Goal: Information Seeking & Learning: Learn about a topic

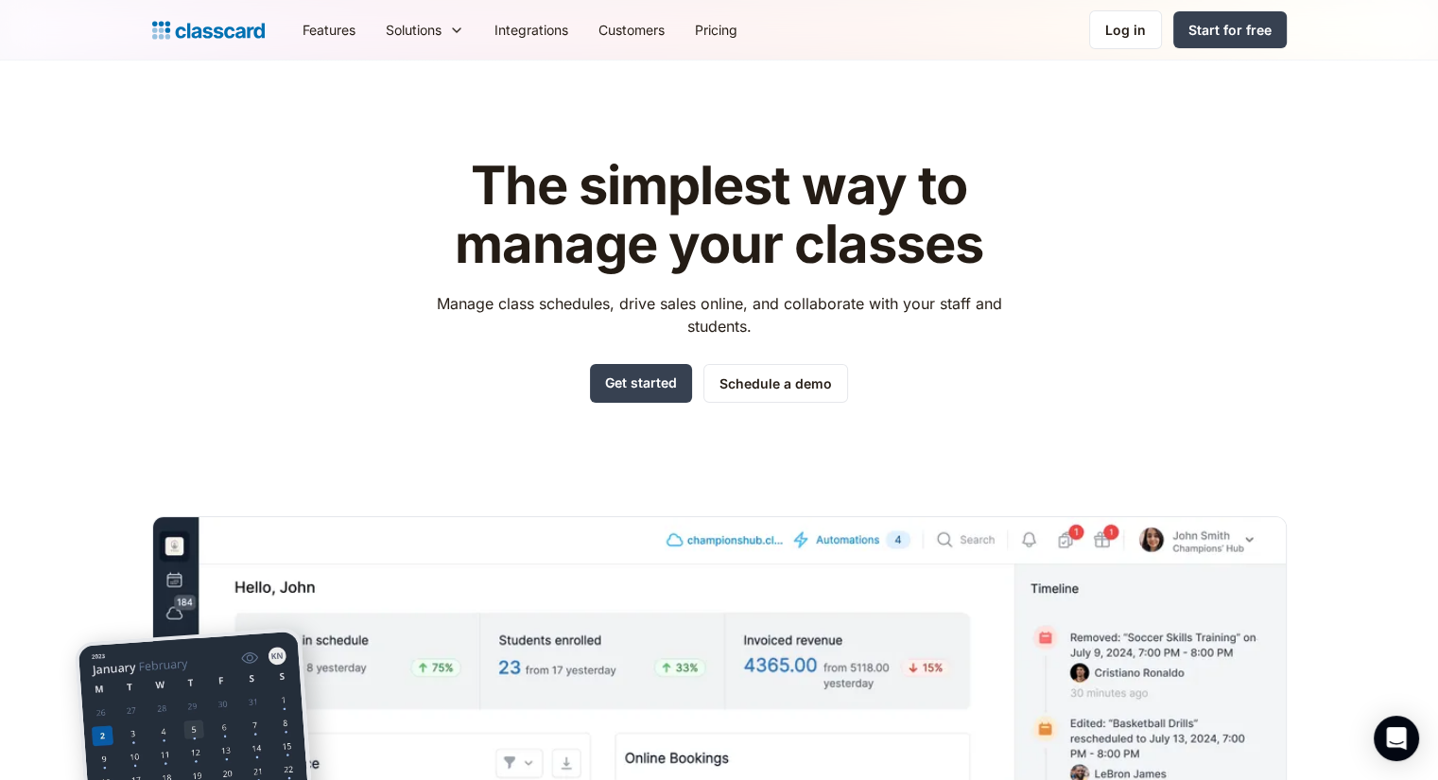
click at [229, 330] on div "The simplest way to manage your classes Manage class schedules, drive sales onl…" at bounding box center [719, 572] width 1134 height 890
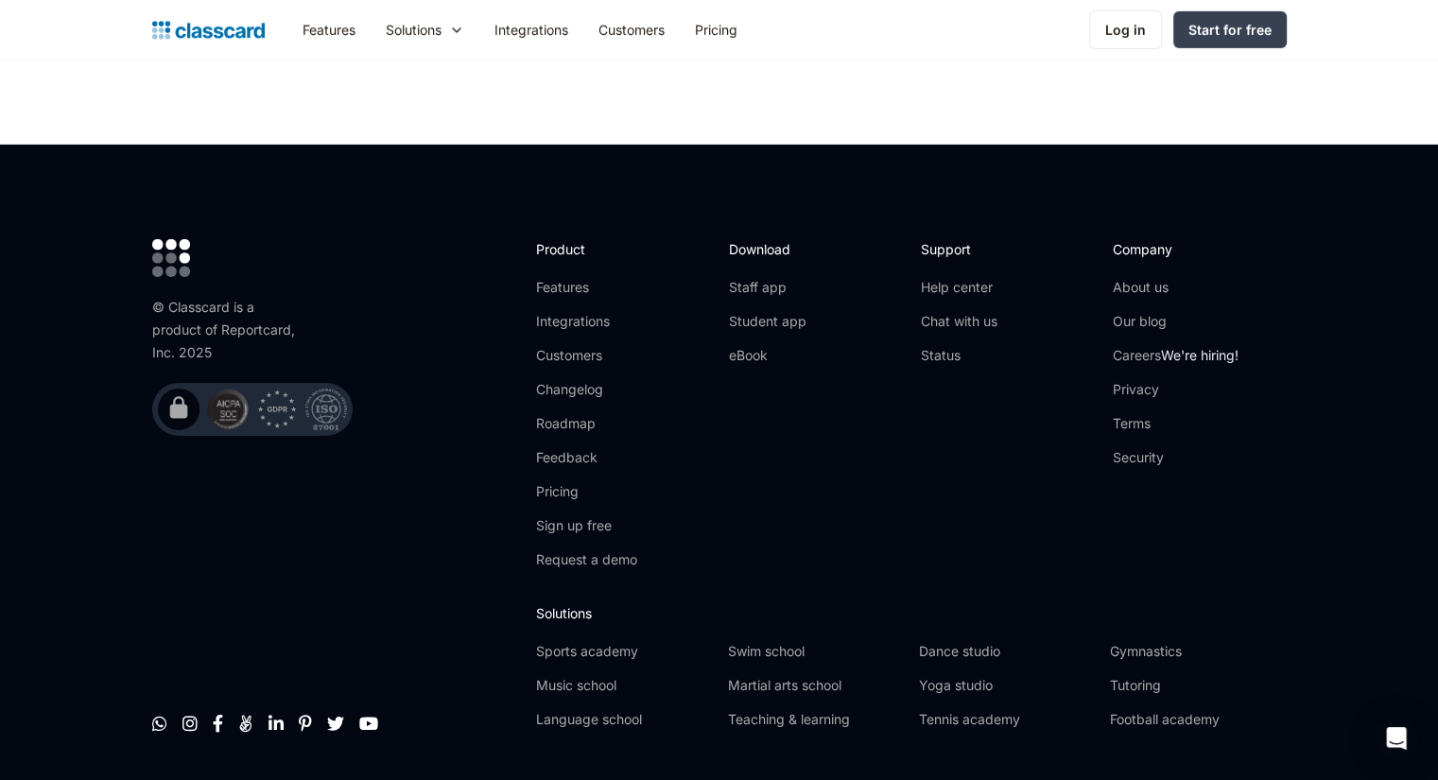
scroll to position [6166, 0]
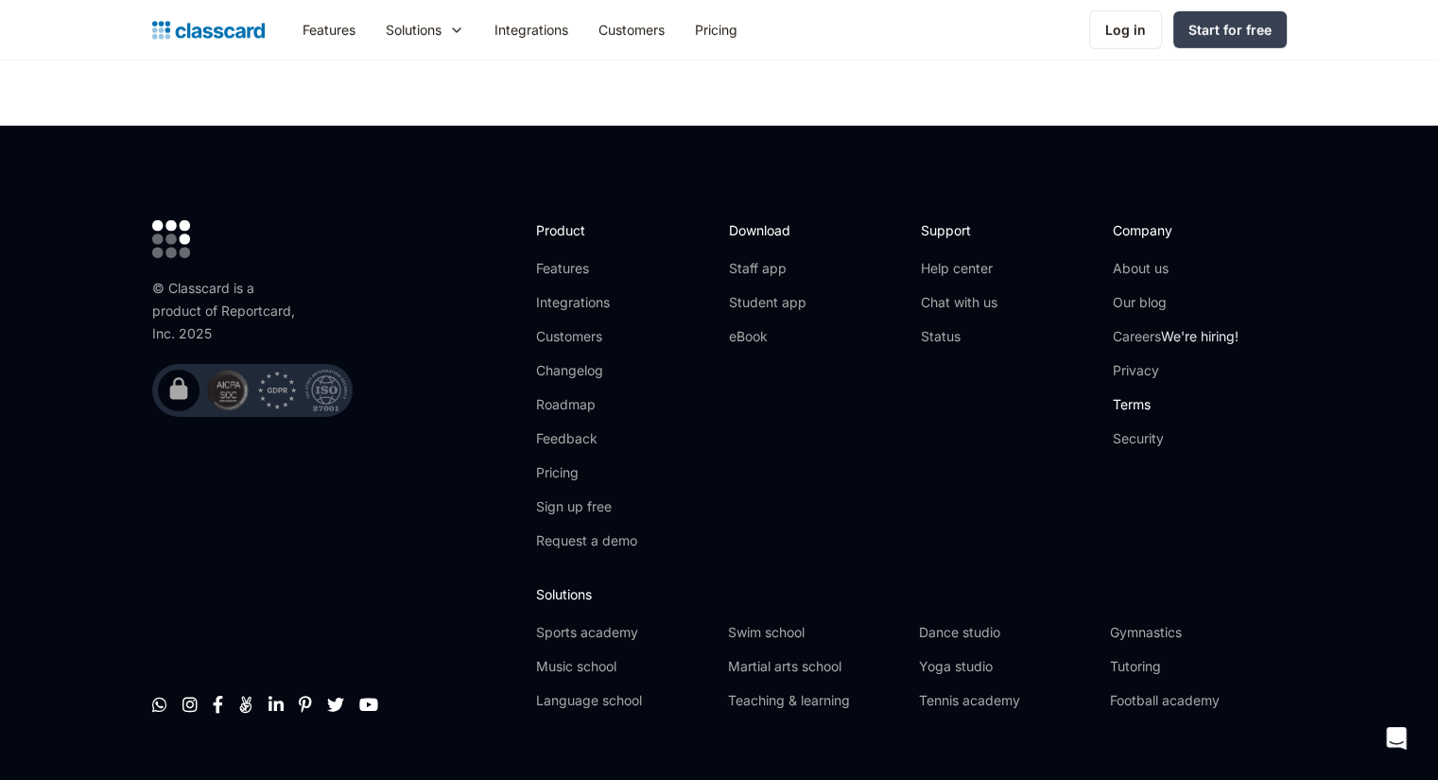
click at [1135, 395] on link "Terms" at bounding box center [1176, 404] width 126 height 19
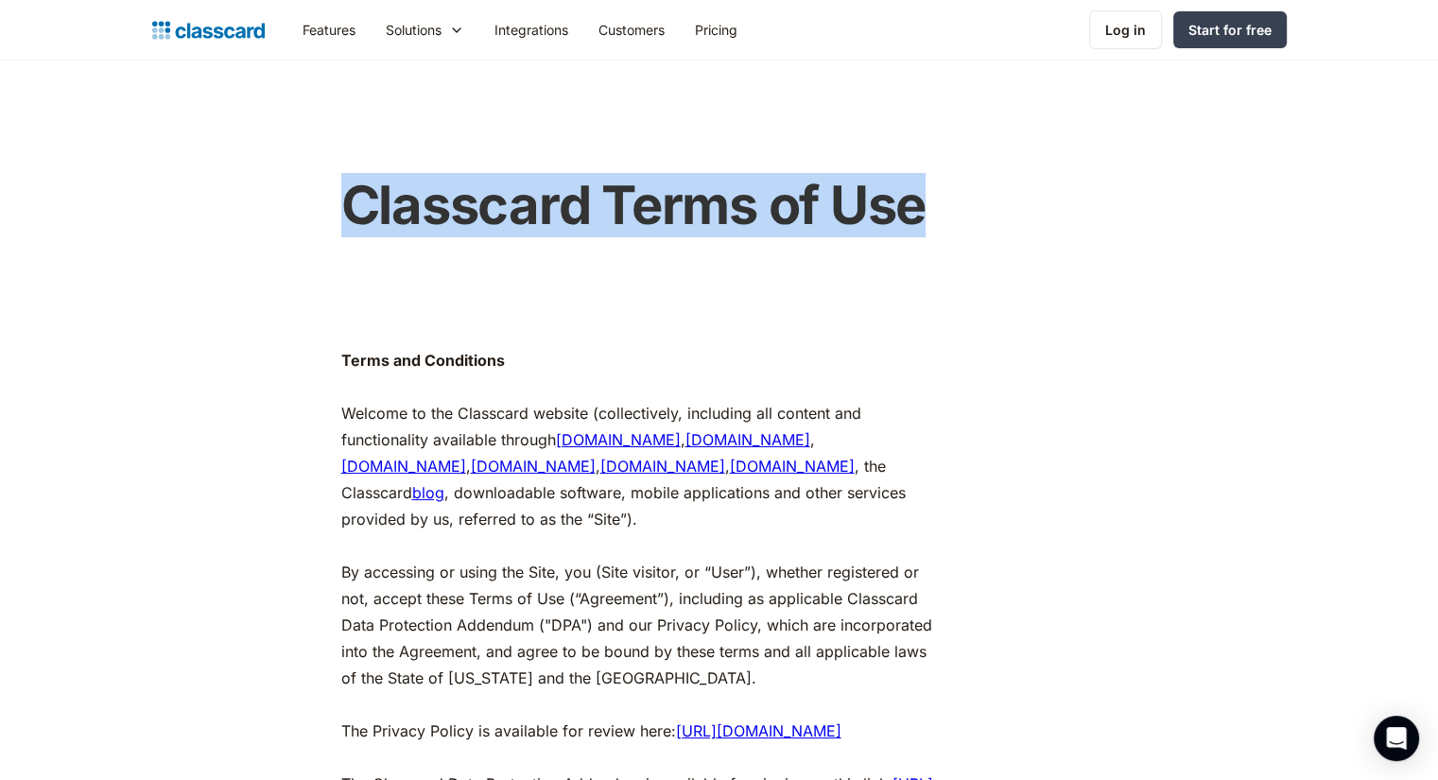
drag, startPoint x: 320, startPoint y: 224, endPoint x: 984, endPoint y: 226, distance: 663.7
click at [984, 226] on div "Classcard Terms of Use" at bounding box center [710, 203] width 1134 height 97
click at [984, 226] on h1 "Classcard Terms of Use" at bounding box center [709, 205] width 737 height 63
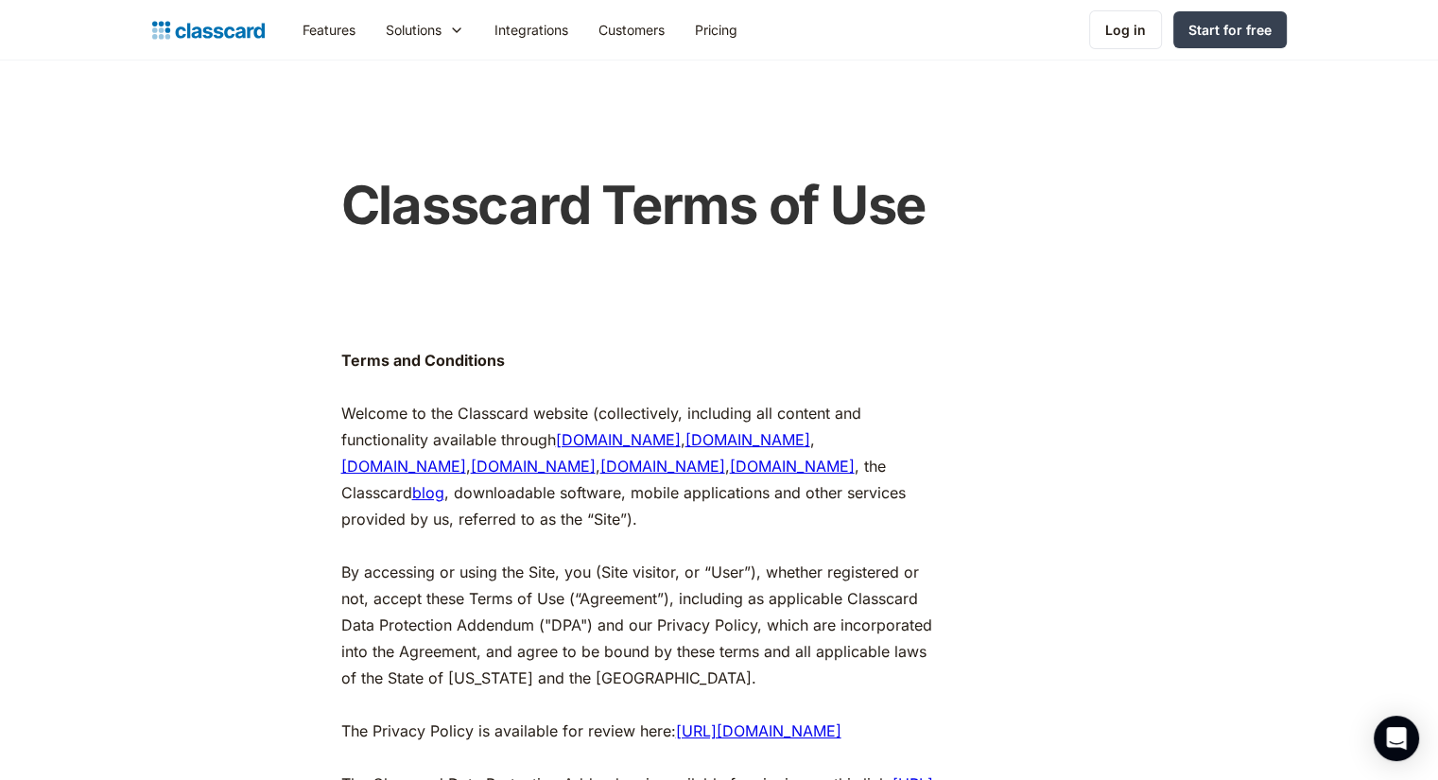
click at [713, 239] on div "Classcard Terms of Use" at bounding box center [710, 203] width 756 height 97
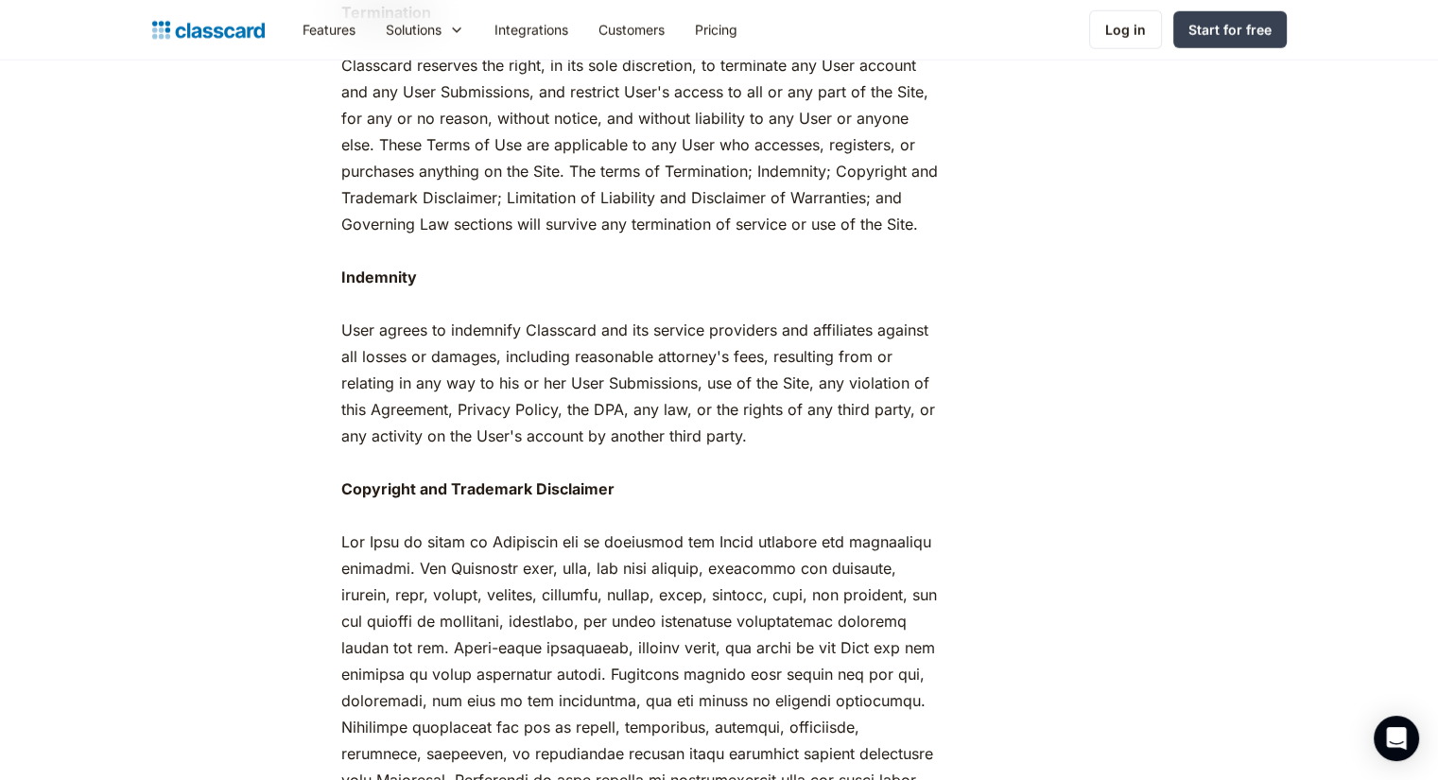
scroll to position [5010, 0]
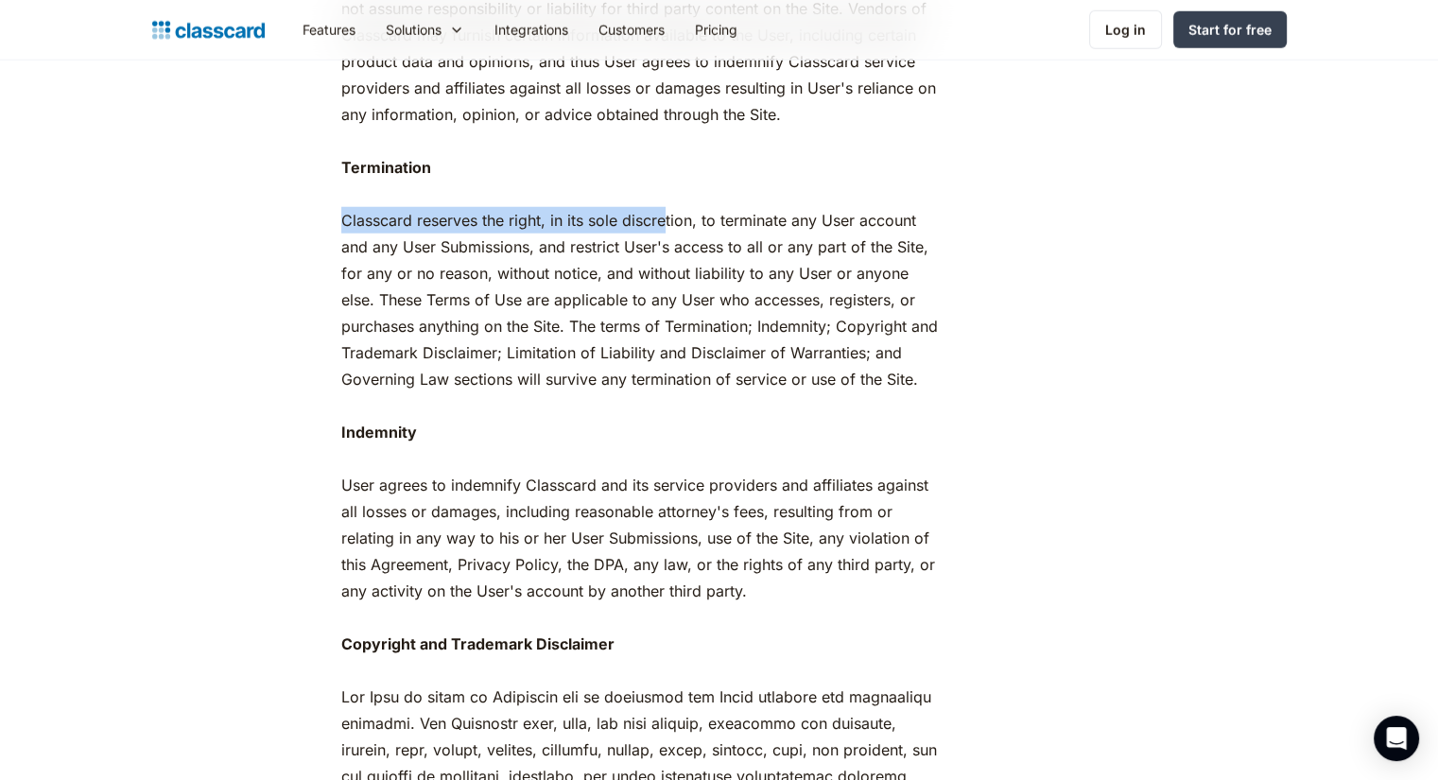
drag, startPoint x: 341, startPoint y: 251, endPoint x: 665, endPoint y: 253, distance: 323.3
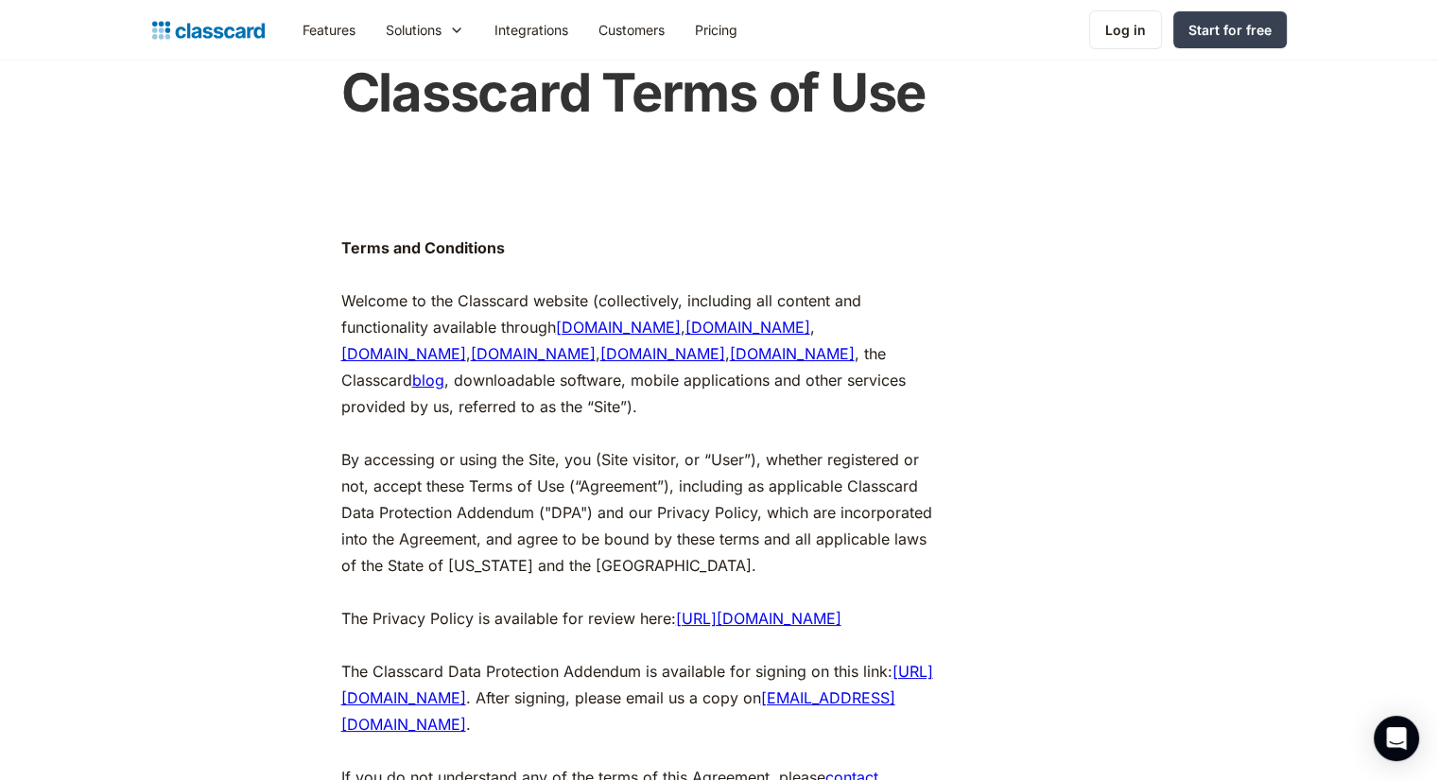
scroll to position [0, 0]
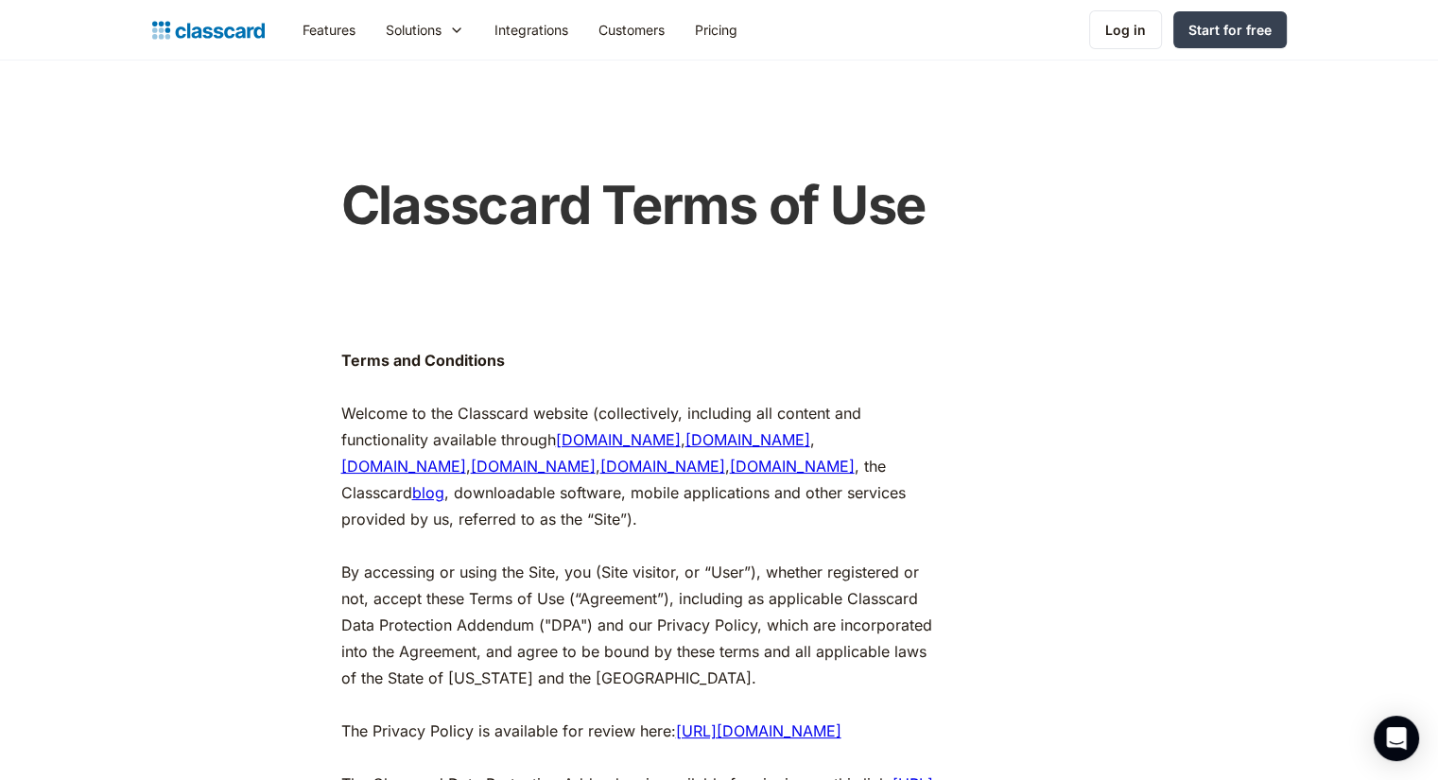
click at [248, 196] on div "Classcard Terms of Use" at bounding box center [710, 203] width 1134 height 97
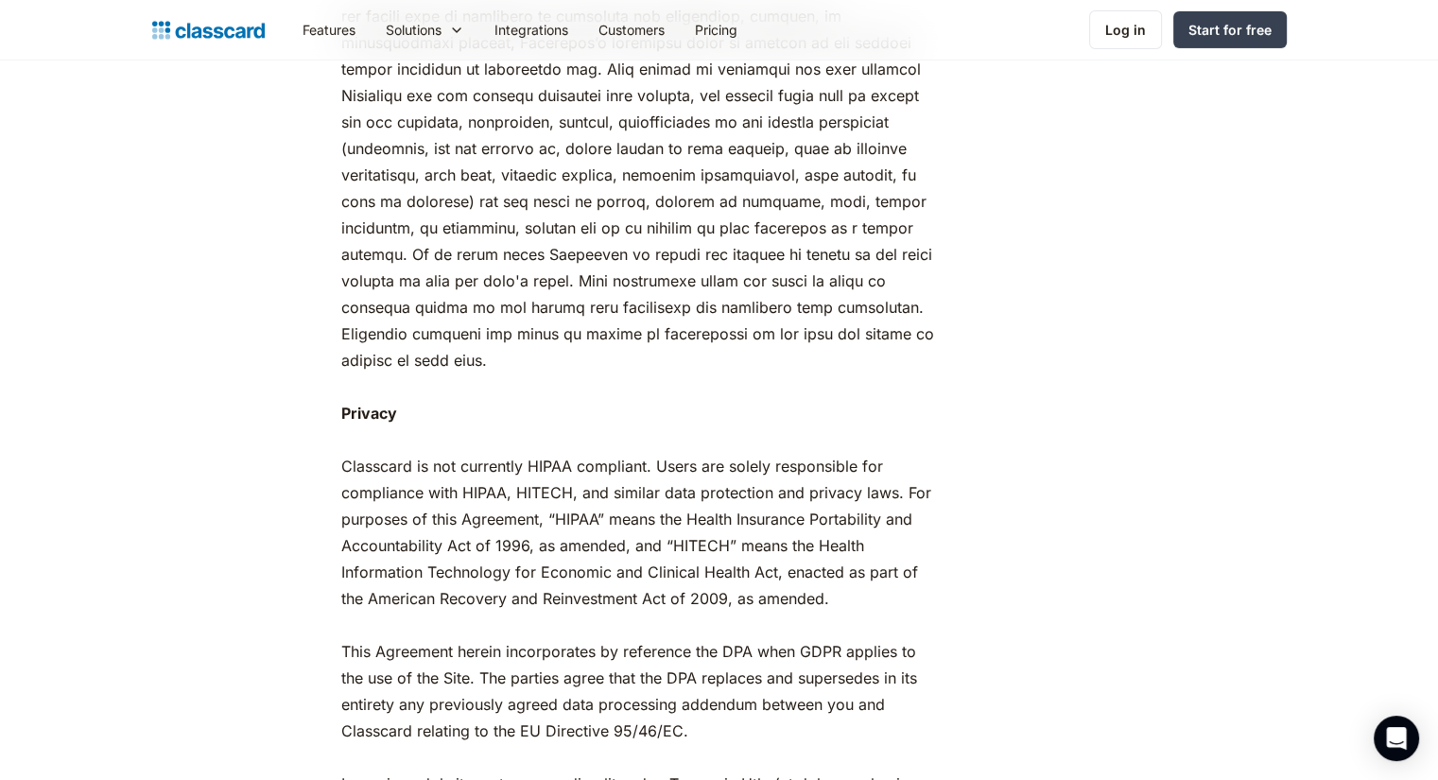
scroll to position [8461, 0]
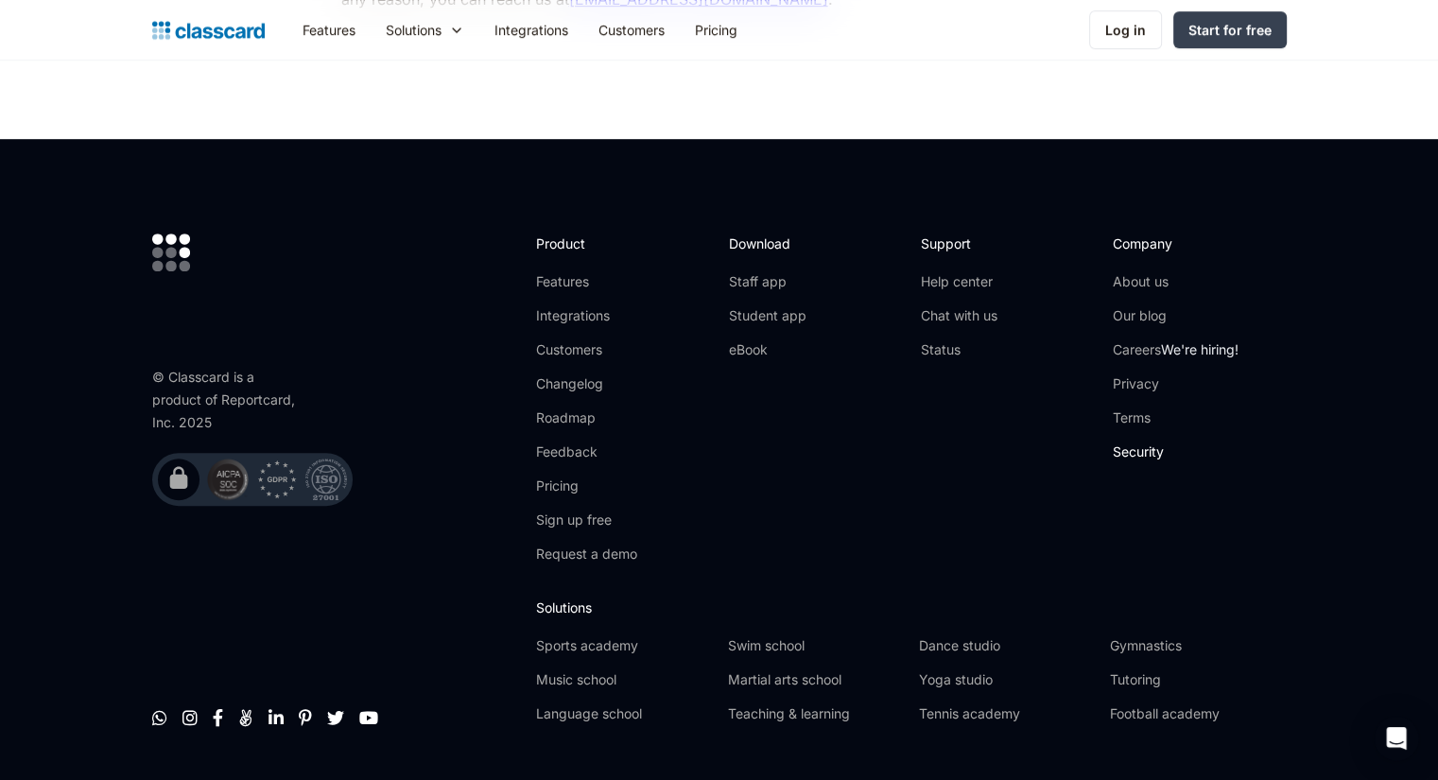
click at [1136, 442] on link "Security" at bounding box center [1176, 451] width 126 height 19
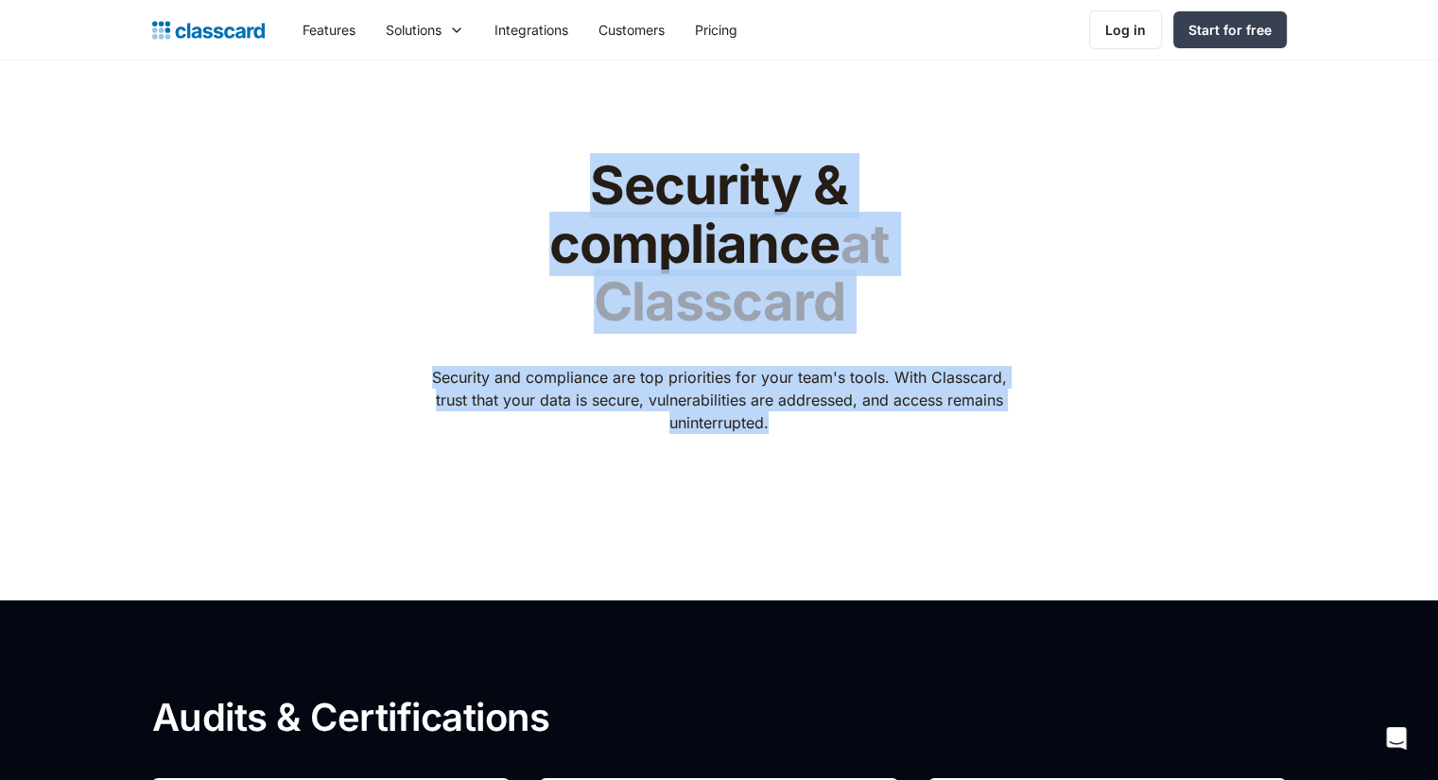
drag, startPoint x: 424, startPoint y: 195, endPoint x: 1201, endPoint y: 355, distance: 792.6
click at [1201, 355] on div "Security & compliance at Classcard Security and compliance are top priorities f…" at bounding box center [719, 316] width 1134 height 379
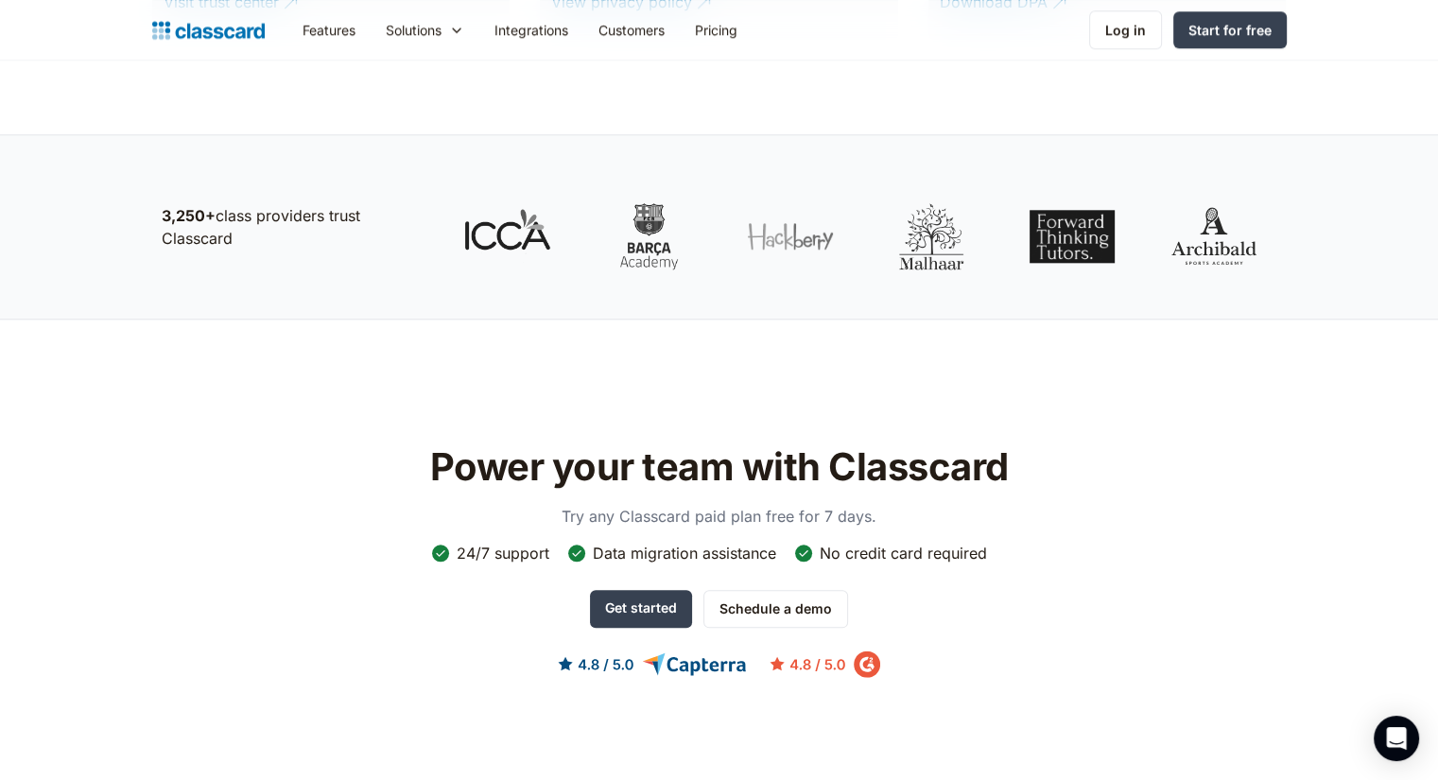
scroll to position [1985, 0]
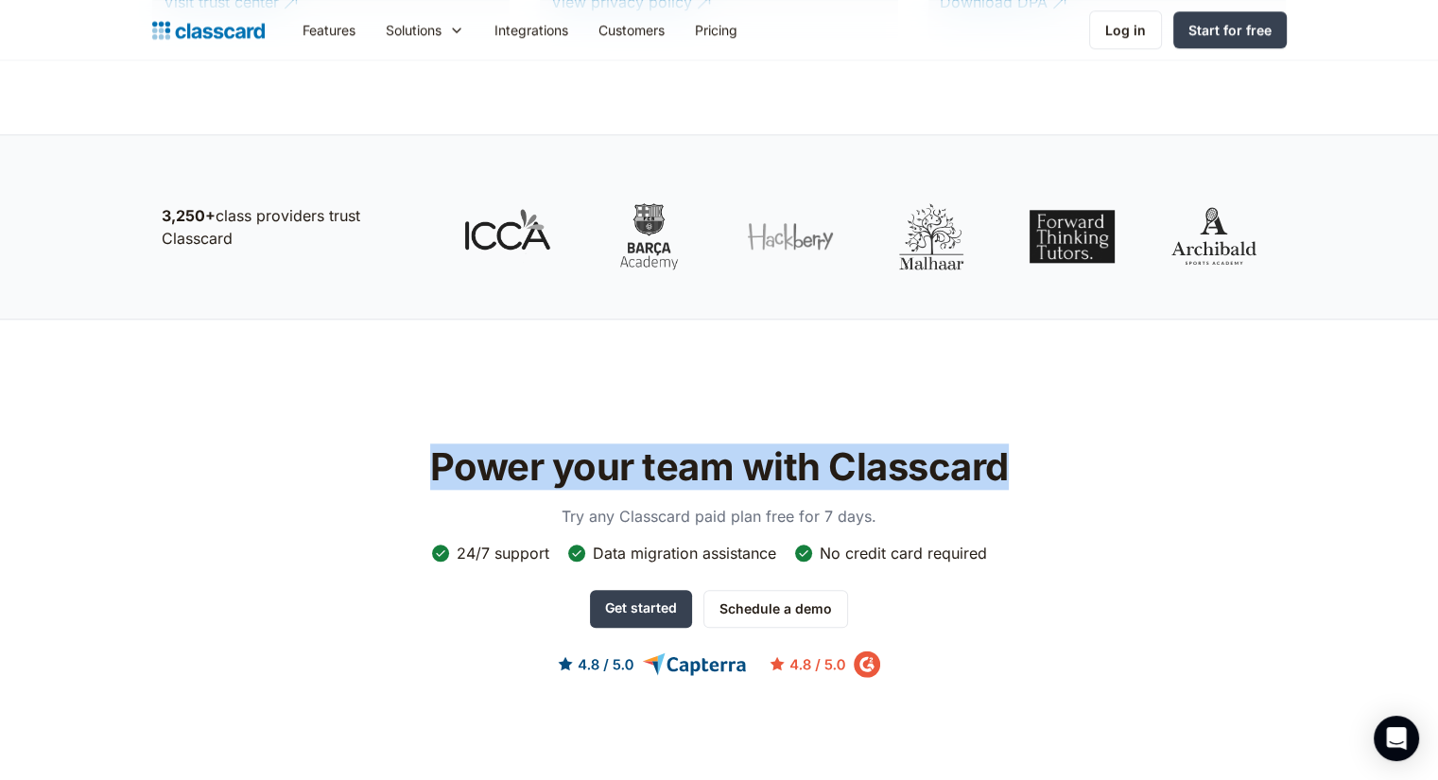
drag, startPoint x: 407, startPoint y: 412, endPoint x: 1017, endPoint y: 402, distance: 610.8
click at [1017, 433] on div "Power your team with Classcard Try any Classcard paid plan free for 7 days. 24/…" at bounding box center [719, 576] width 1134 height 286
click at [1017, 444] on h2 "Power your team with Classcard" at bounding box center [719, 466] width 600 height 45
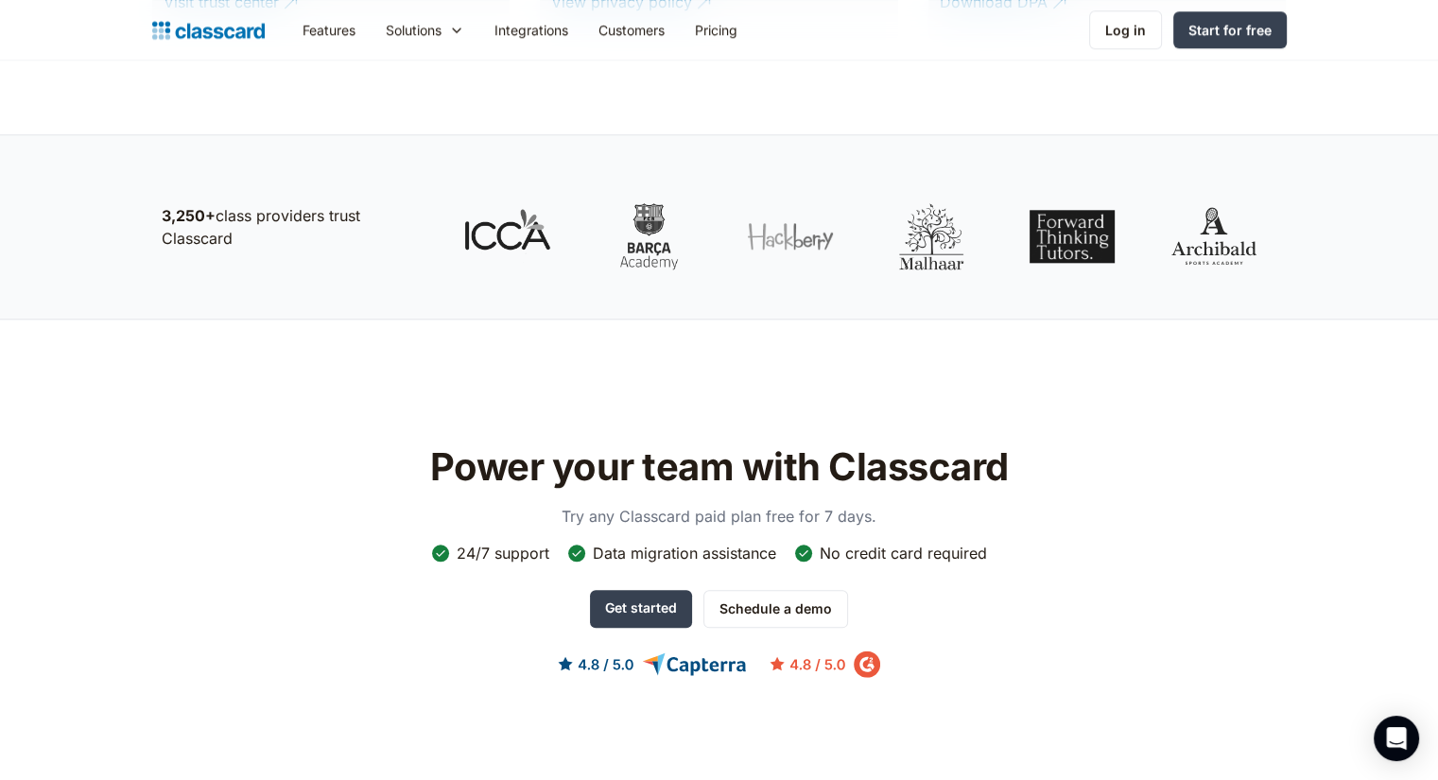
click at [436, 545] on img at bounding box center [440, 552] width 15 height 15
click at [499, 543] on div "24/7 support" at bounding box center [503, 553] width 93 height 21
click at [496, 543] on div "24/7 support" at bounding box center [503, 553] width 93 height 21
drag, startPoint x: 496, startPoint y: 493, endPoint x: 535, endPoint y: 491, distance: 38.9
click at [496, 543] on div "24/7 support" at bounding box center [503, 553] width 93 height 21
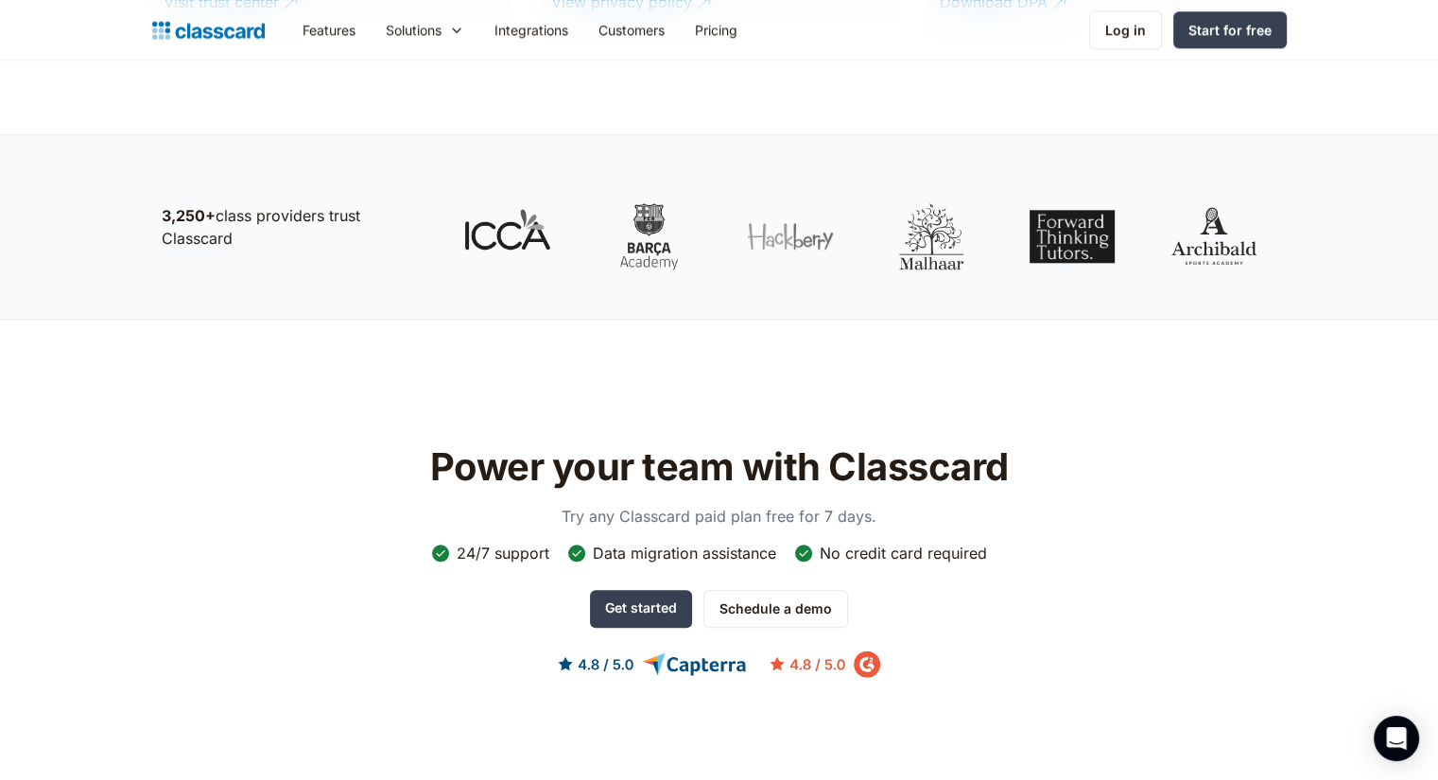
click at [623, 543] on div "Data migration assistance" at bounding box center [684, 553] width 183 height 21
click at [698, 543] on div "Data migration assistance" at bounding box center [684, 553] width 183 height 21
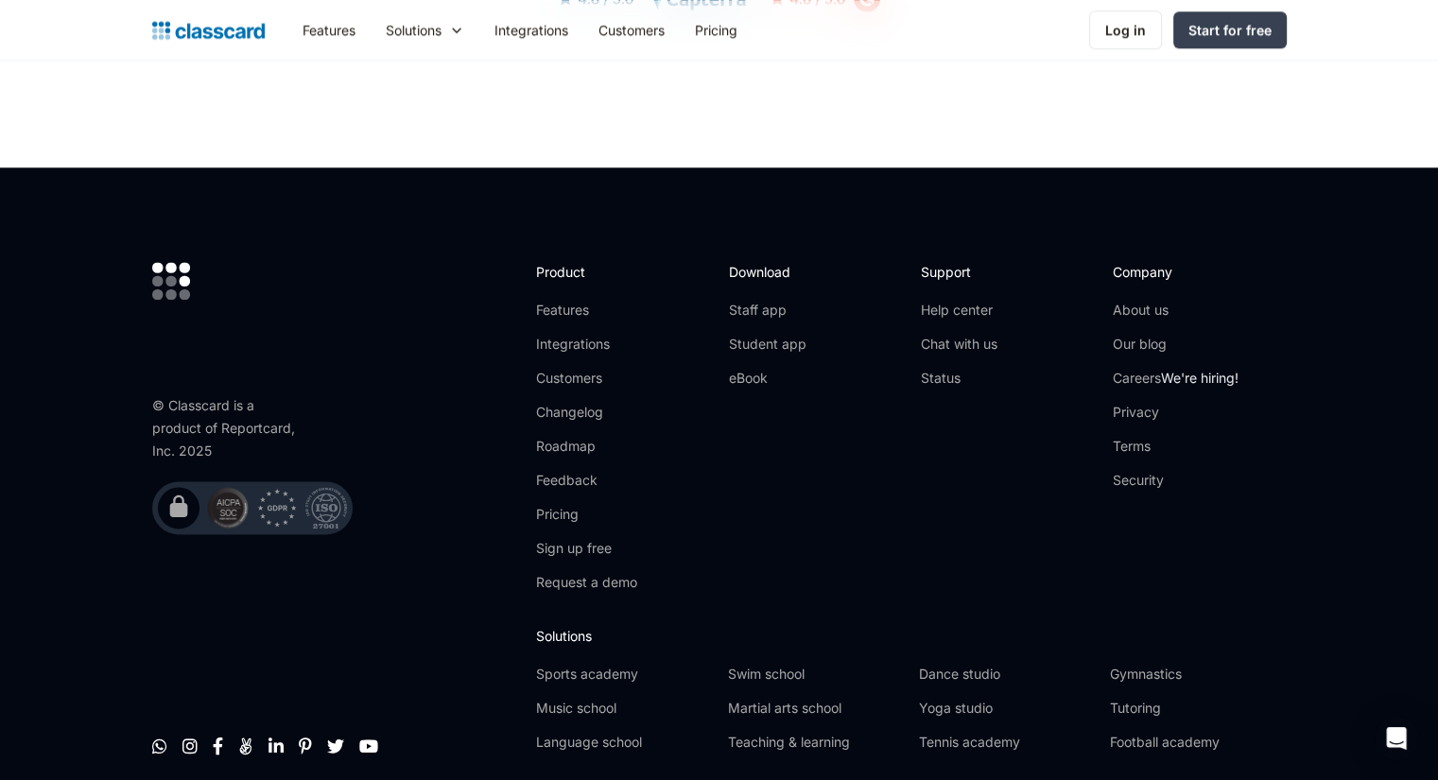
scroll to position [2673, 0]
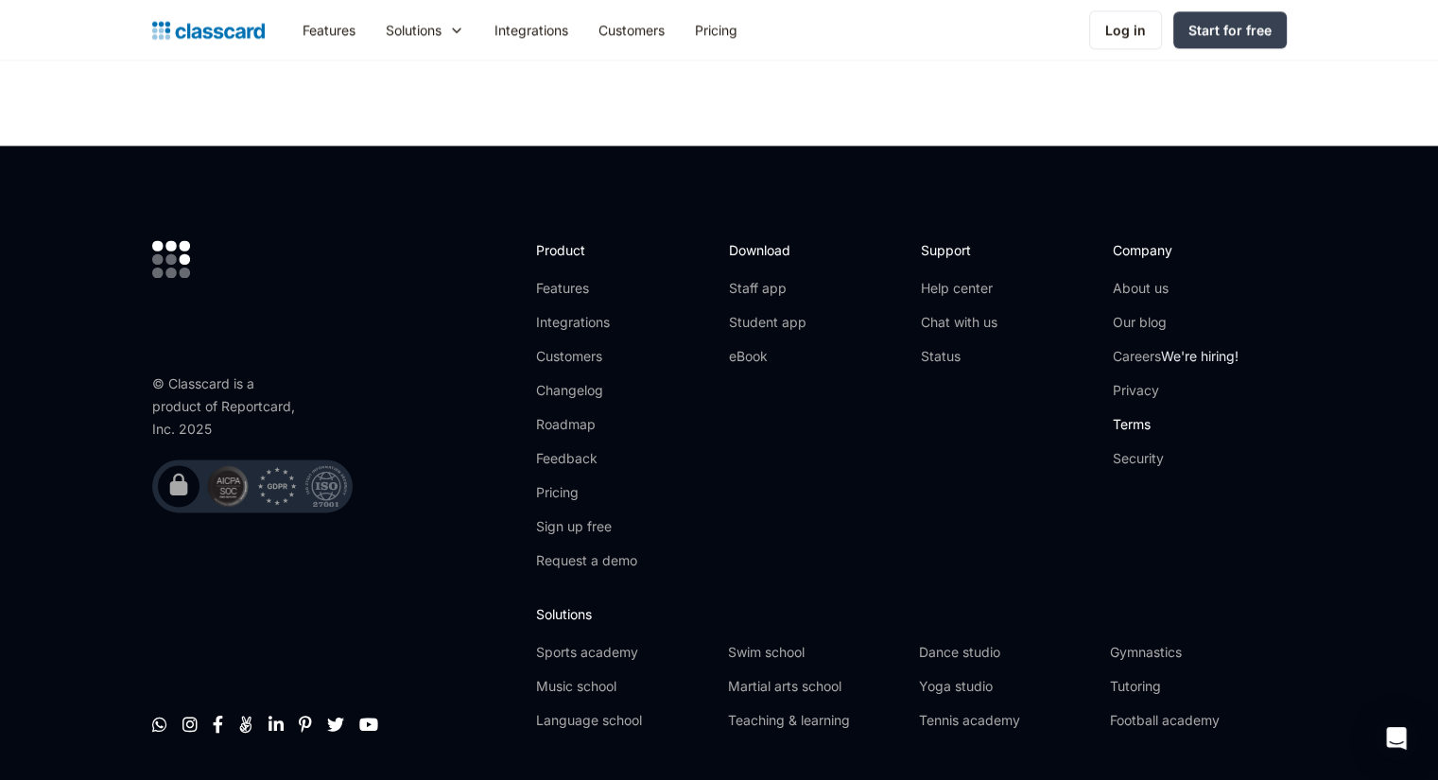
click at [1133, 415] on link "Terms" at bounding box center [1176, 424] width 126 height 19
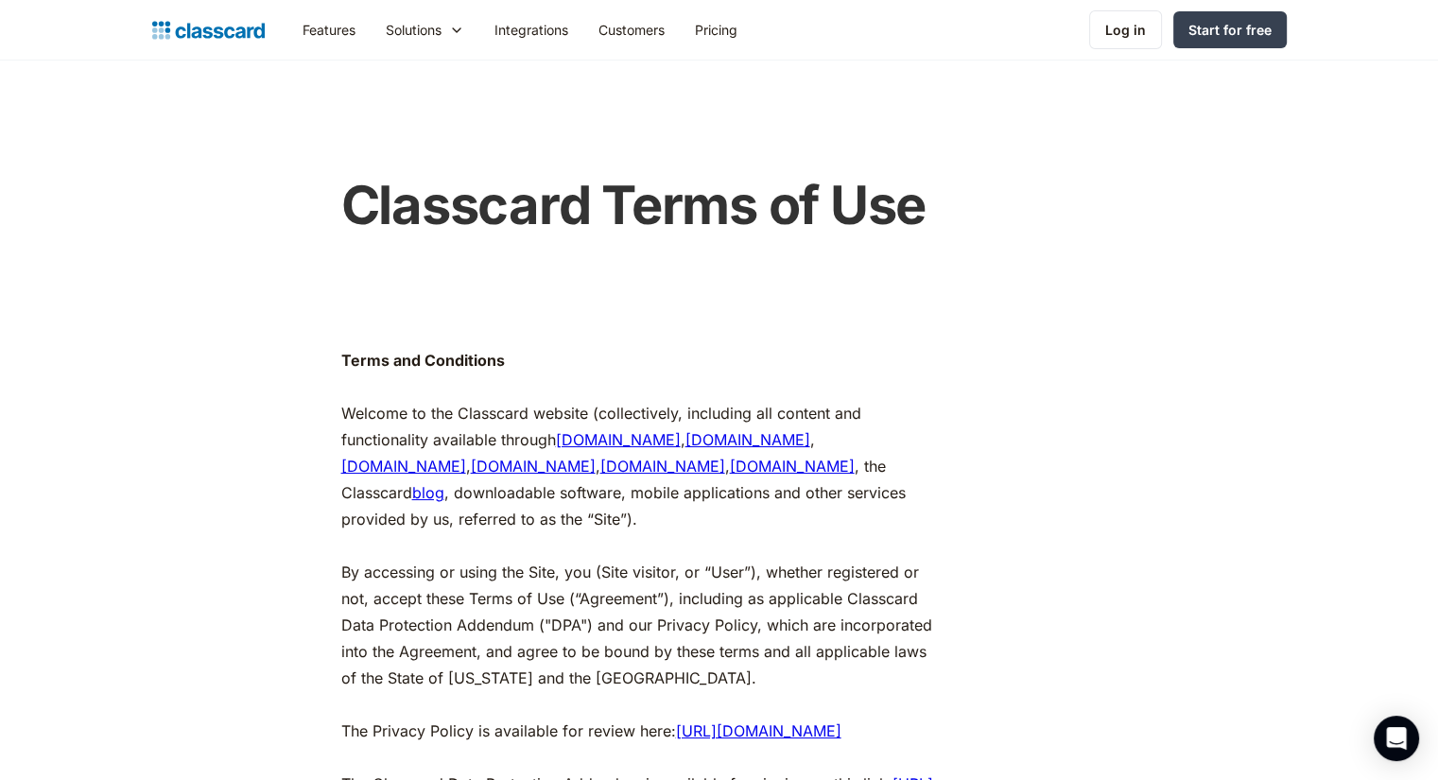
click at [650, 219] on h1 "Classcard Terms of Use" at bounding box center [709, 205] width 737 height 63
click at [459, 210] on h1 "Classcard Terms of Use" at bounding box center [709, 205] width 737 height 63
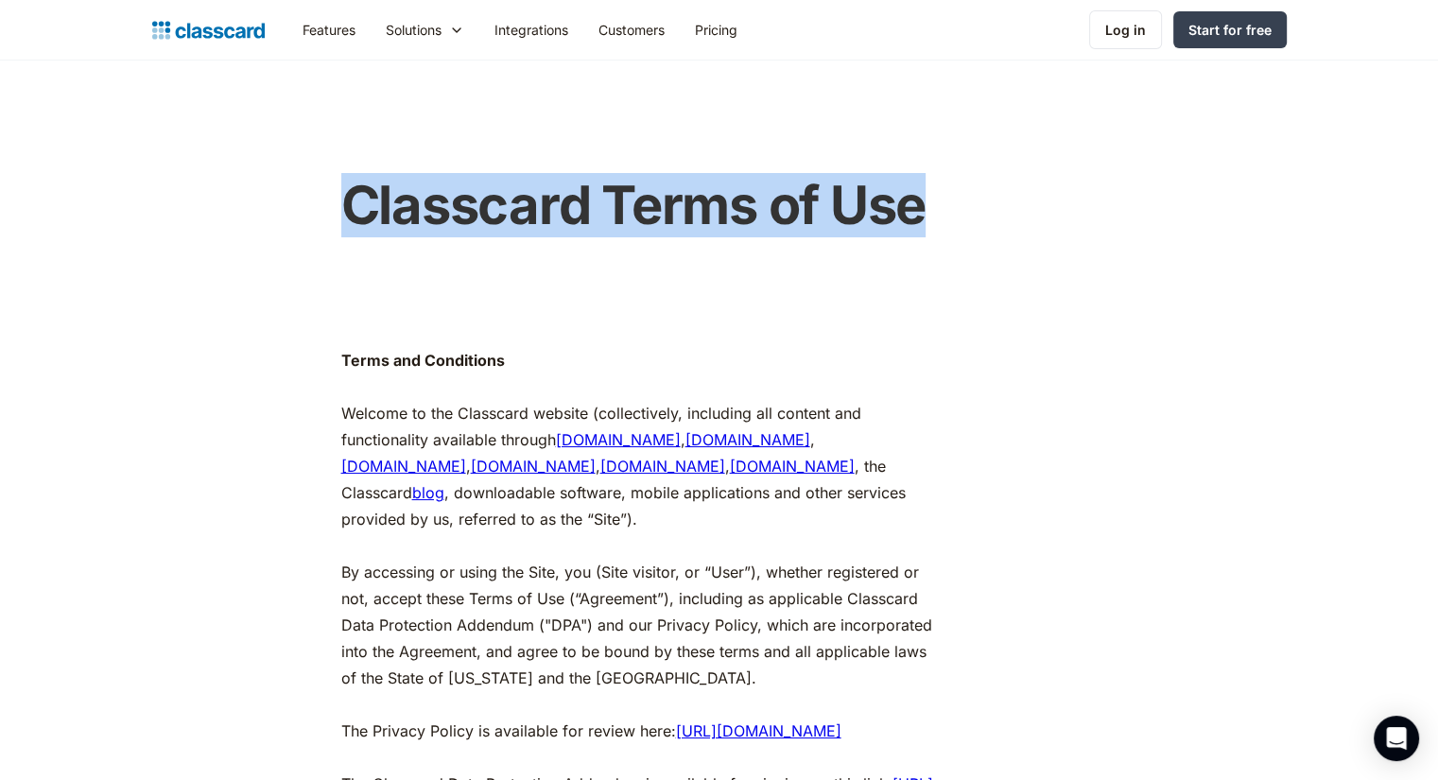
drag, startPoint x: 962, startPoint y: 214, endPoint x: 281, endPoint y: 216, distance: 681.6
click at [281, 216] on div "Classcard Terms of Use" at bounding box center [710, 203] width 1134 height 97
copy h1 "Classcard Terms of Use"
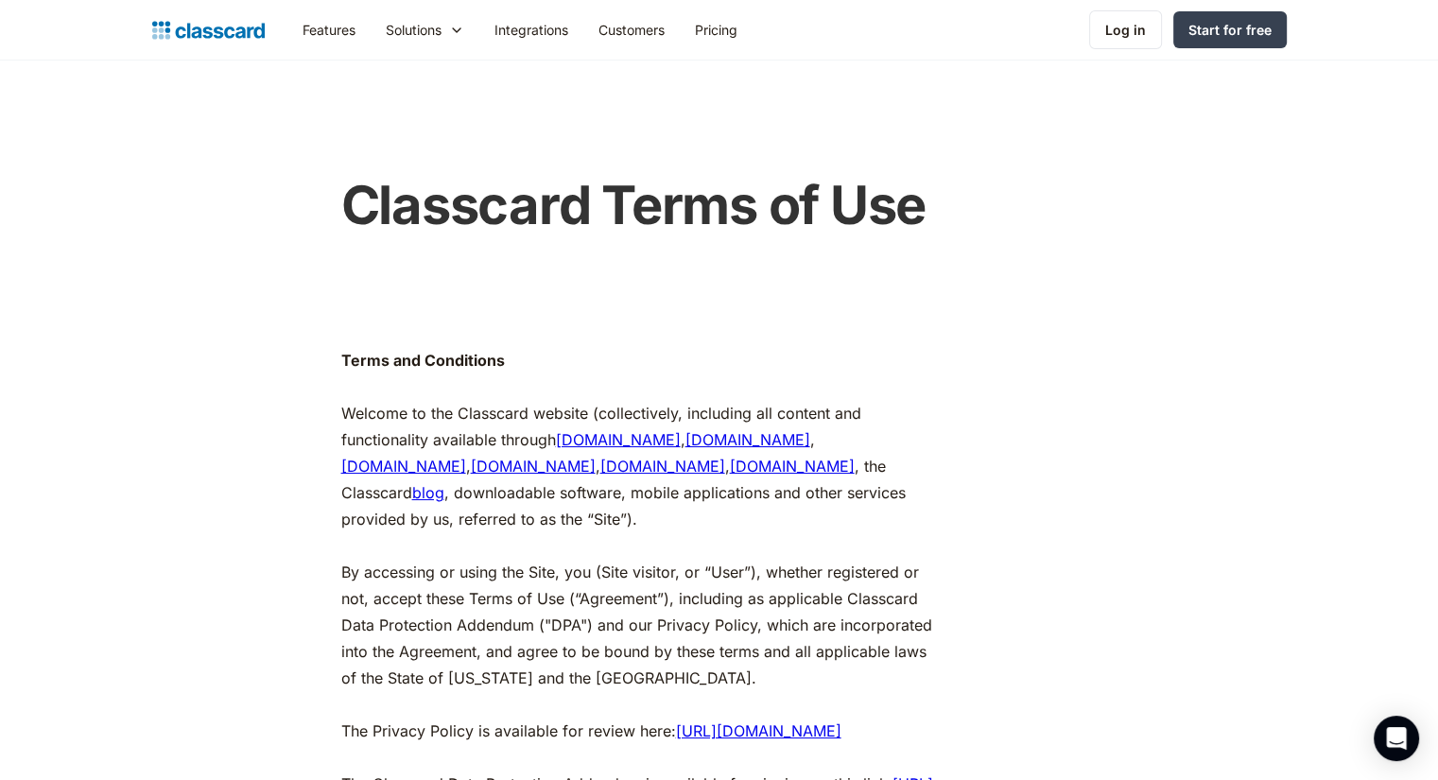
click at [171, 220] on div "Classcard Terms of Use" at bounding box center [710, 203] width 1134 height 97
click at [451, 137] on header "Classcard Terms of Use" at bounding box center [719, 157] width 1438 height 192
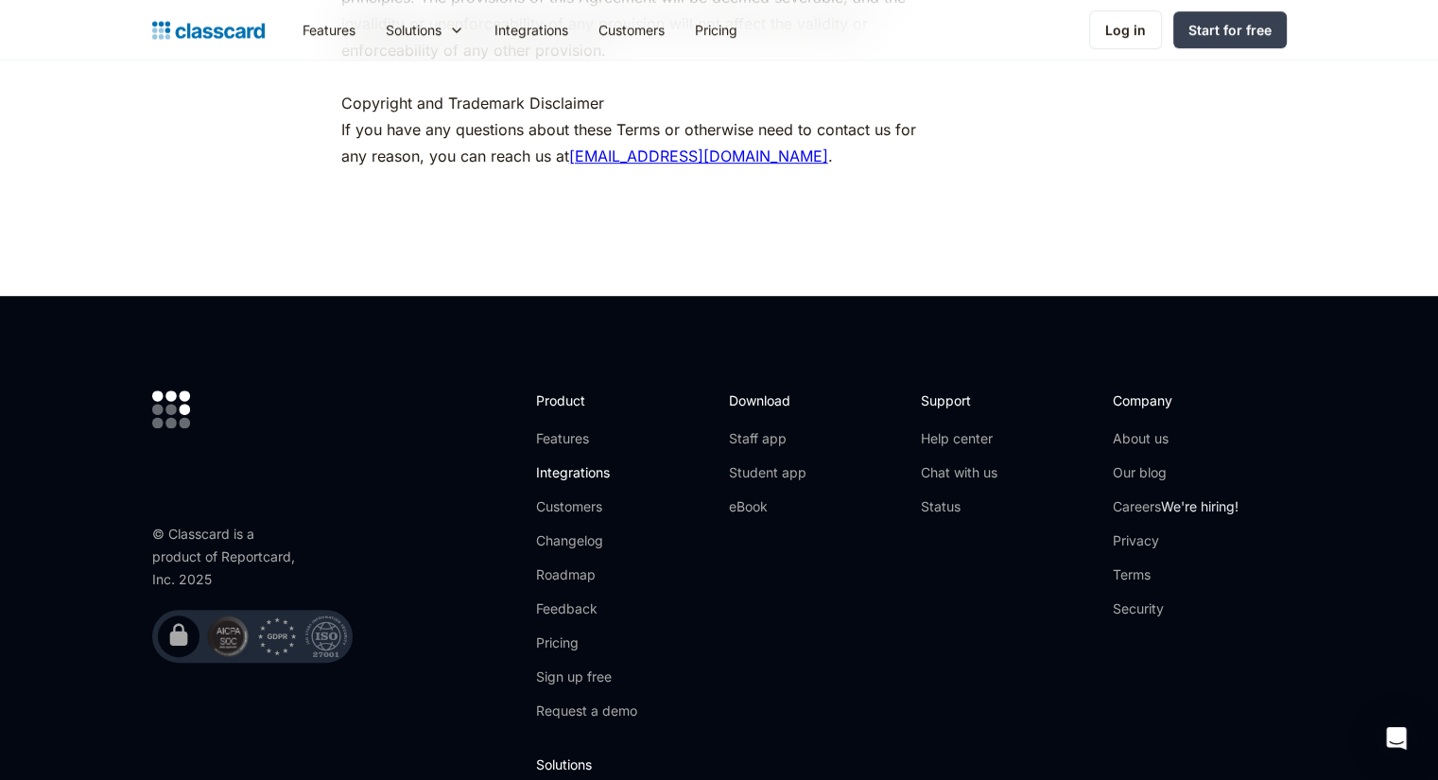
scroll to position [8414, 0]
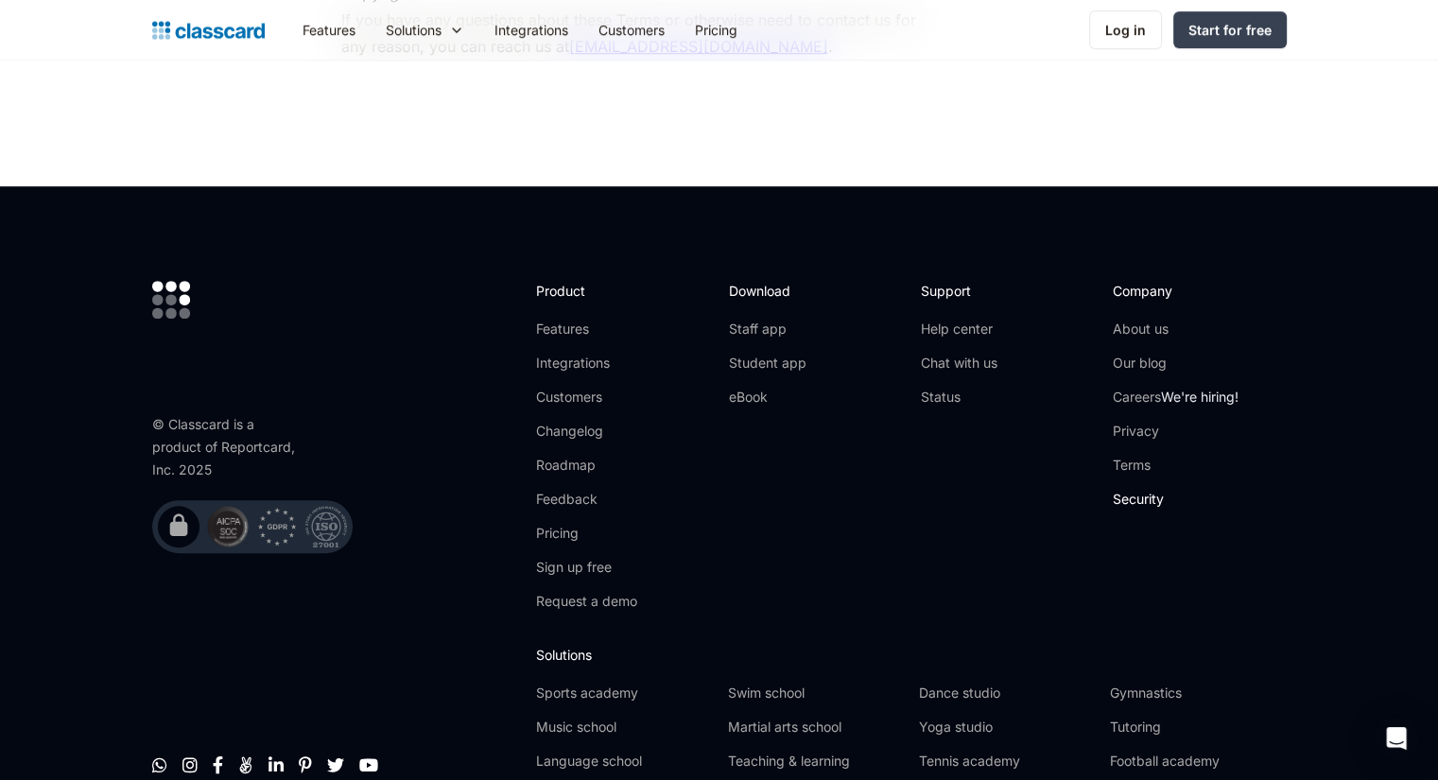
click at [1133, 490] on link "Security" at bounding box center [1176, 499] width 126 height 19
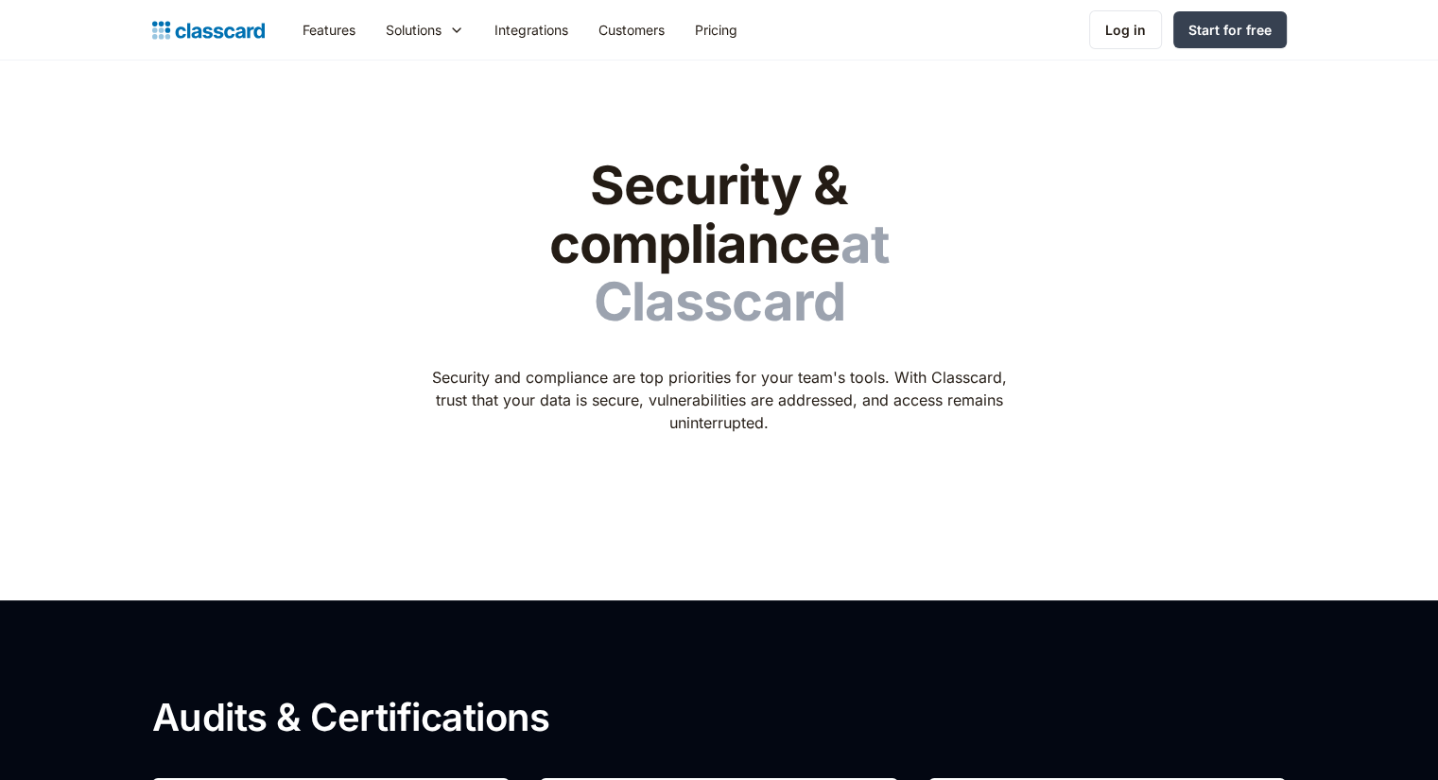
click at [881, 179] on h1 "Security & compliance at Classcard" at bounding box center [719, 244] width 600 height 175
click at [902, 236] on h1 "Security & compliance at Classcard" at bounding box center [719, 244] width 600 height 175
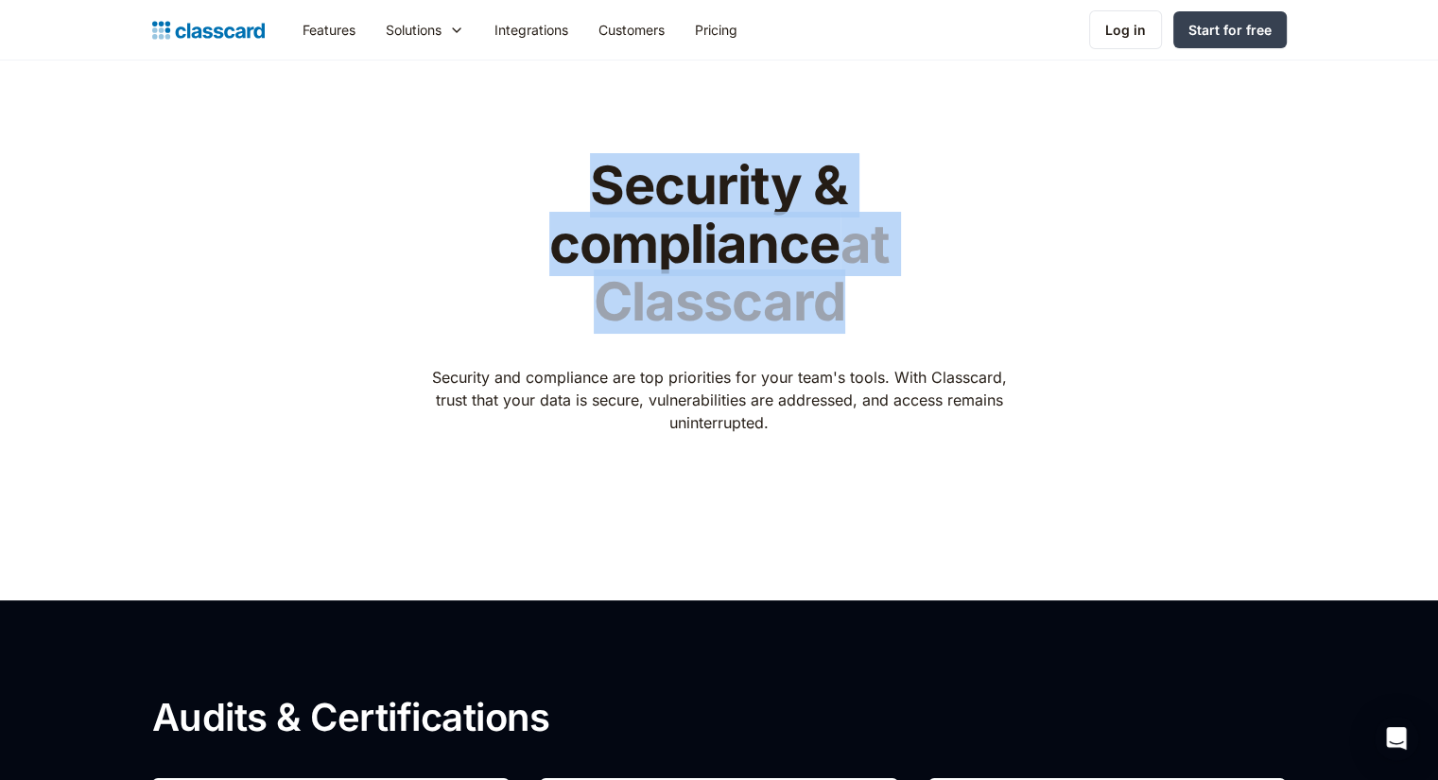
drag, startPoint x: 902, startPoint y: 236, endPoint x: 412, endPoint y: 182, distance: 492.7
click at [412, 182] on div "Security & compliance at Classcard Security and compliance are top priorities f…" at bounding box center [719, 316] width 1134 height 379
click at [811, 192] on h1 "Security & compliance at Classcard" at bounding box center [719, 244] width 600 height 175
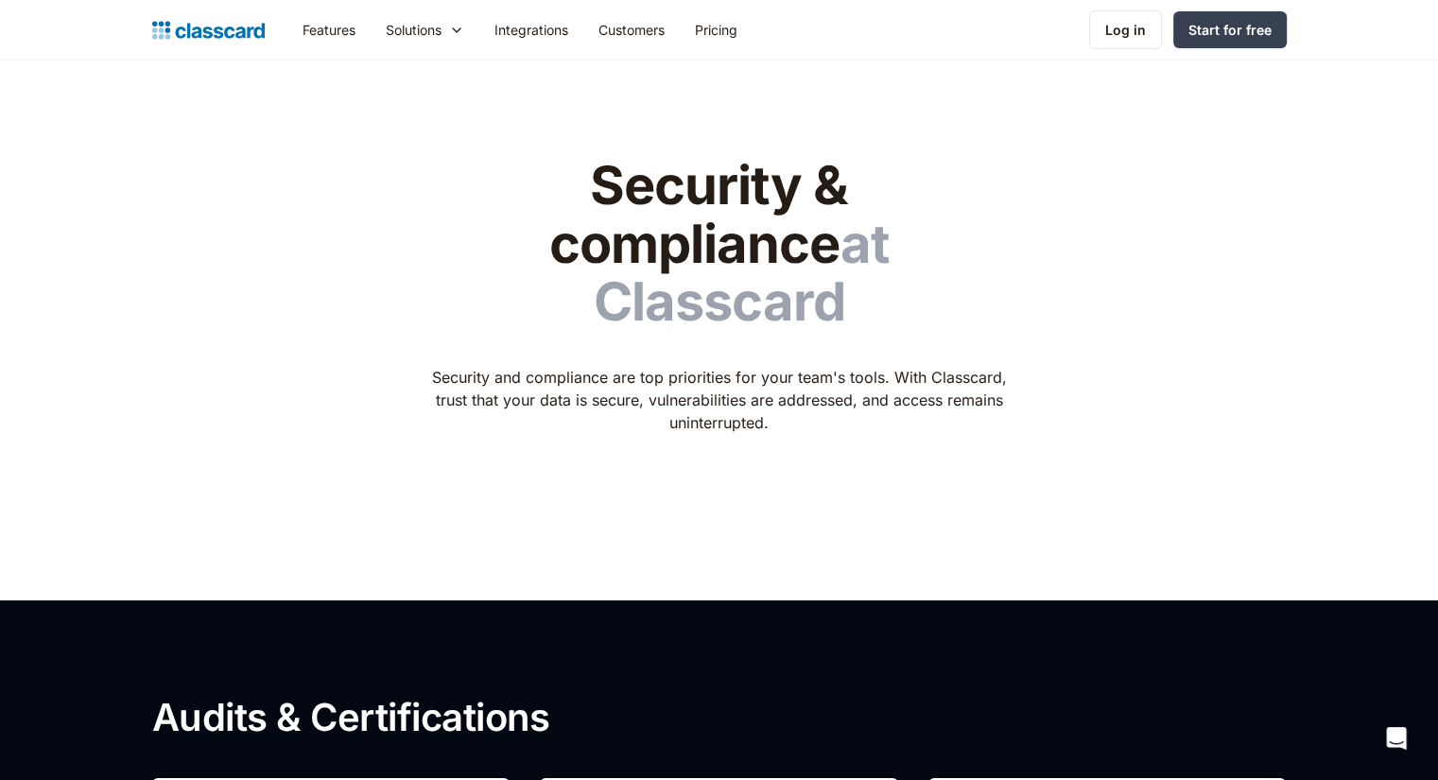
click at [811, 192] on h1 "Security & compliance at Classcard" at bounding box center [719, 244] width 600 height 175
